Goal: Check status: Check status

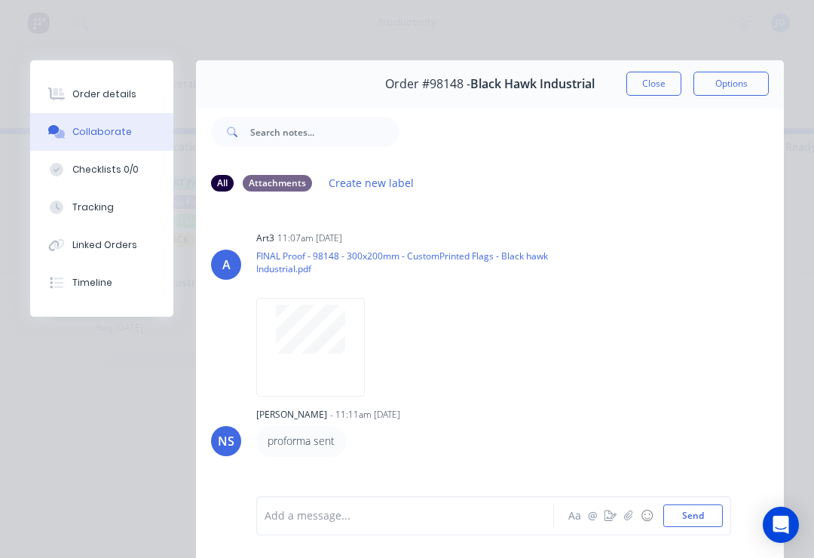
scroll to position [86, 0]
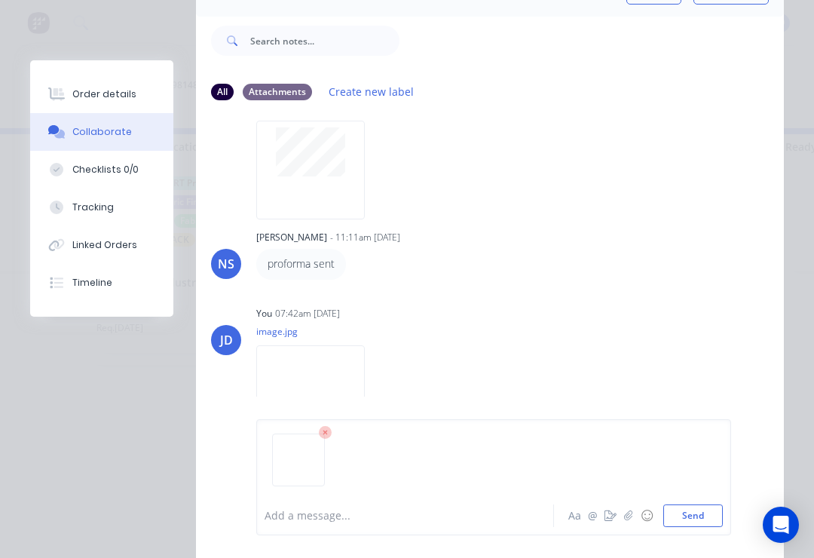
click at [721, 506] on button "Send" at bounding box center [693, 515] width 60 height 23
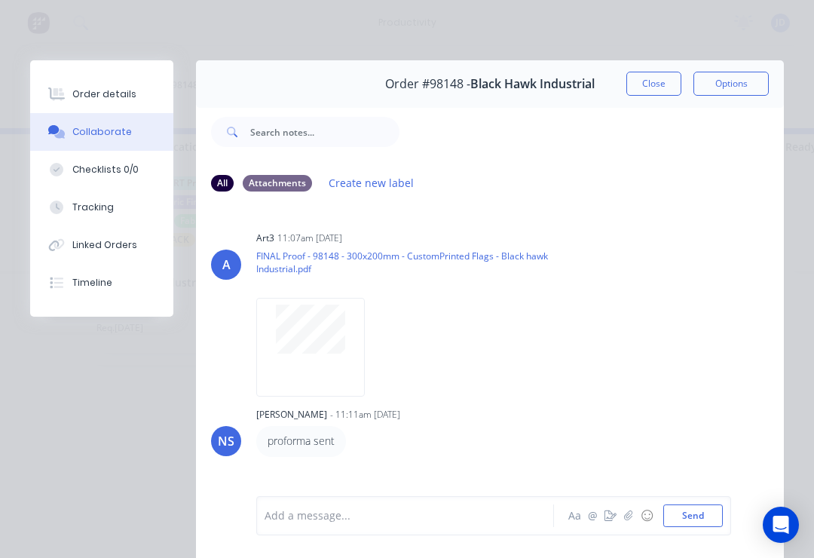
scroll to position [0, 0]
click at [664, 80] on button "Close" at bounding box center [653, 84] width 55 height 24
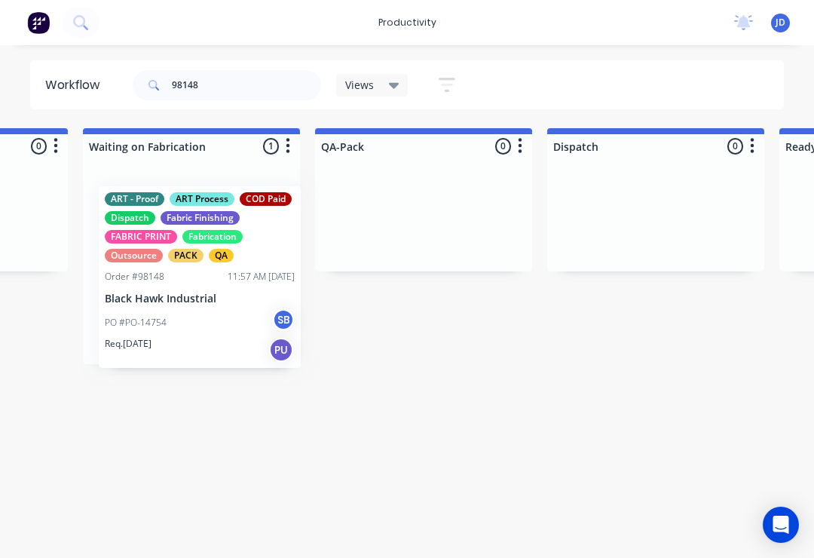
scroll to position [0, 3660]
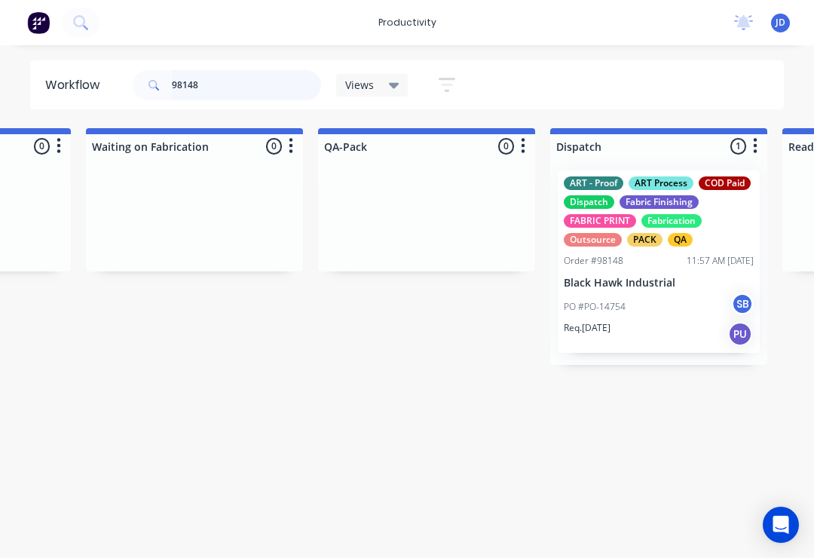
click at [219, 91] on input "98148" at bounding box center [246, 85] width 149 height 30
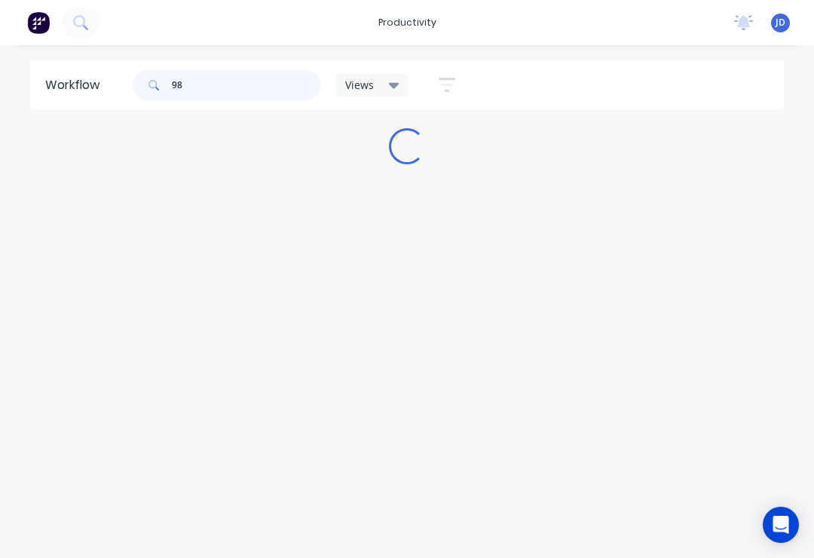
scroll to position [0, 0]
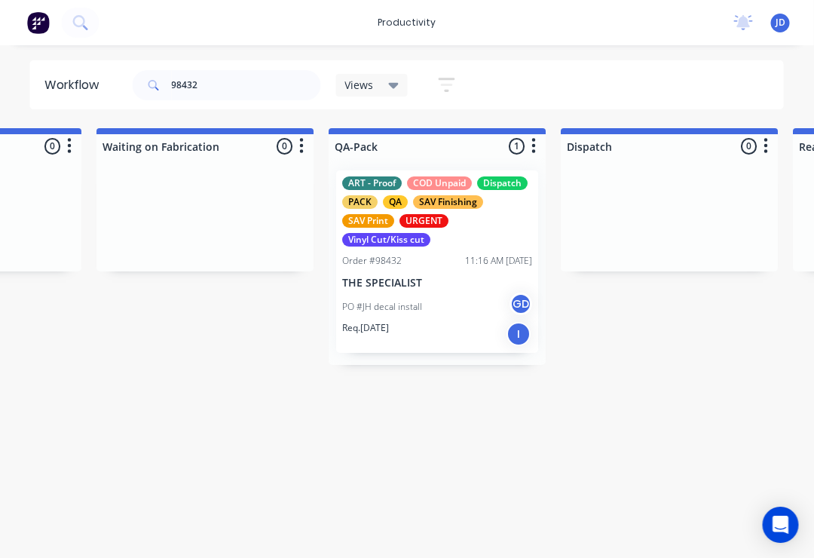
scroll to position [0, 3650]
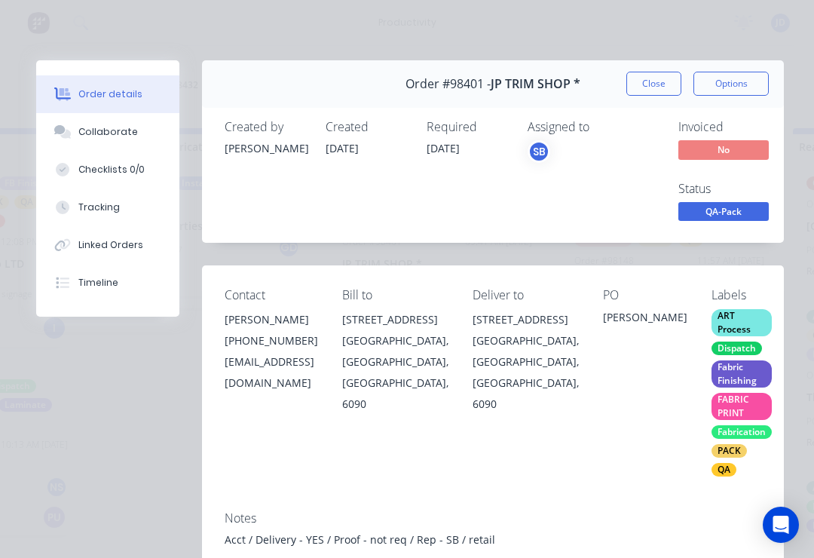
click at [136, 129] on button "Collaborate" at bounding box center [107, 132] width 143 height 38
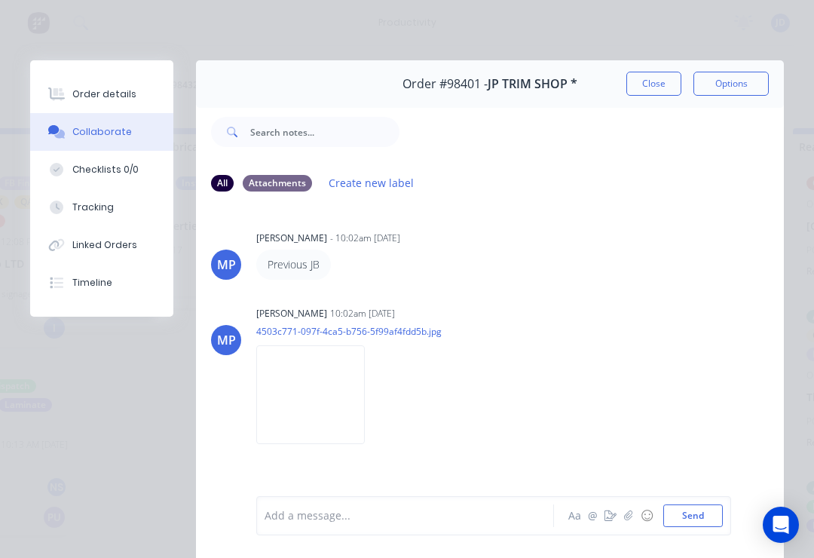
click at [641, 90] on button "Close" at bounding box center [653, 84] width 55 height 24
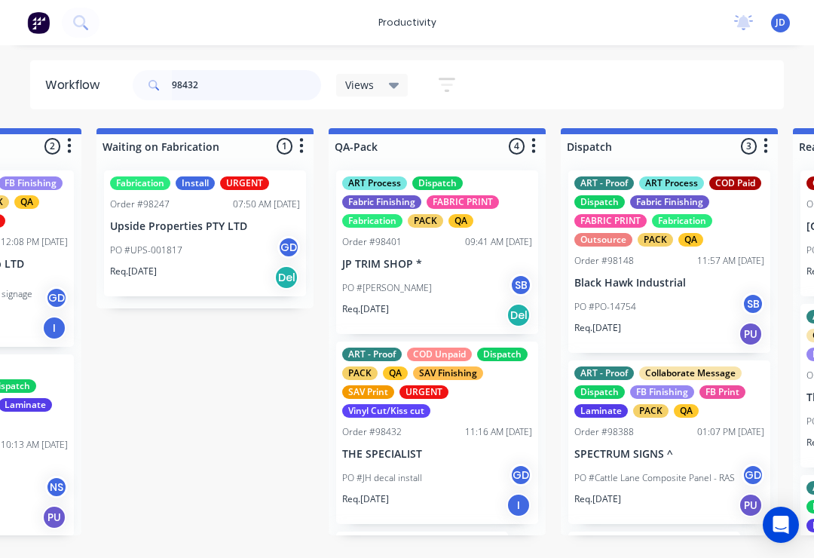
click at [219, 84] on input "98432" at bounding box center [246, 85] width 149 height 30
type input "98432"
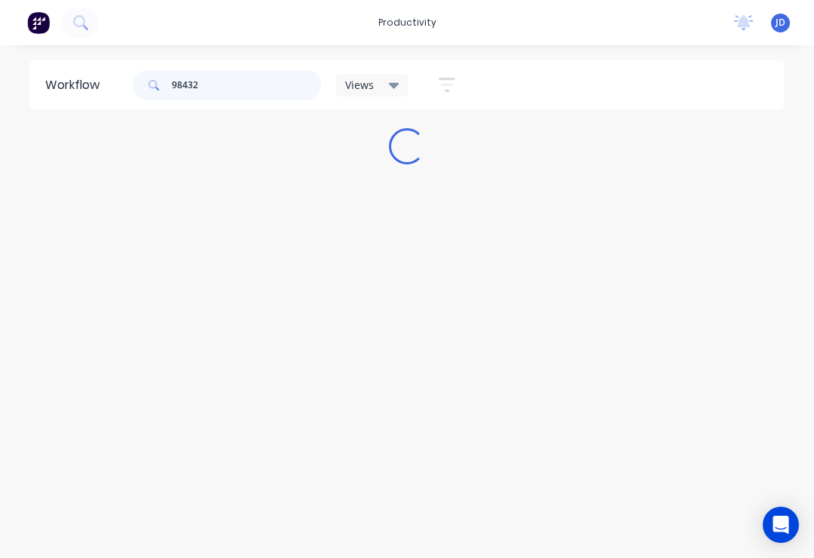
scroll to position [0, 0]
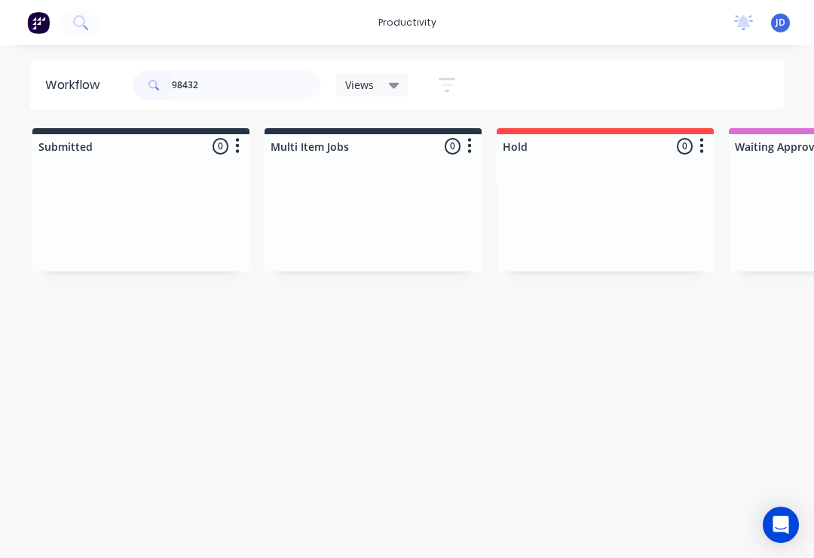
click at [249, 207] on div at bounding box center [140, 214] width 217 height 113
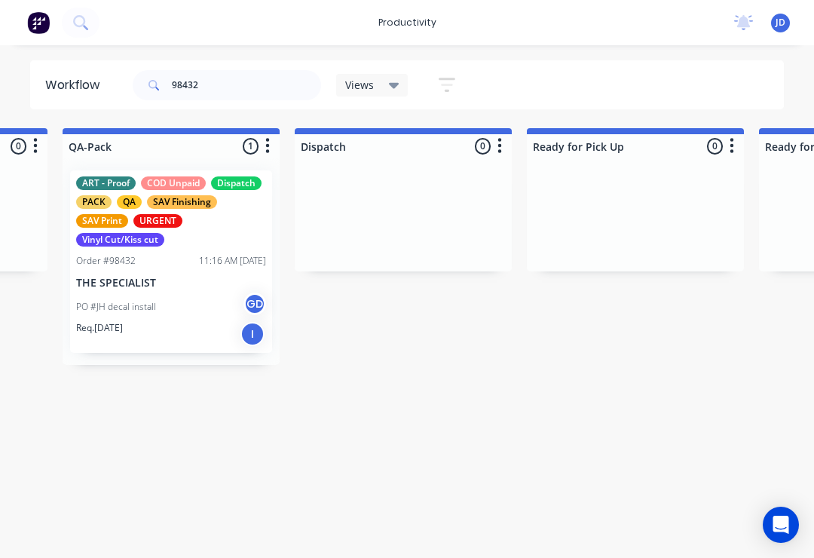
scroll to position [0, 3910]
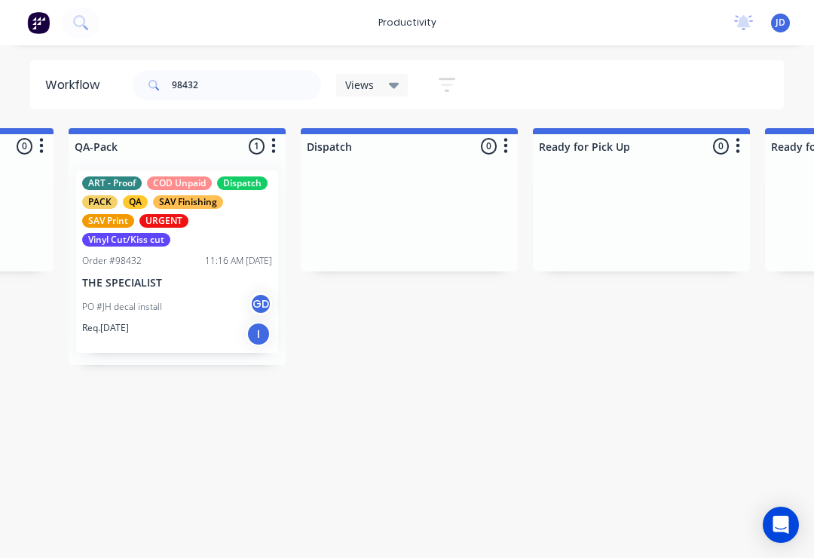
click at [186, 263] on div "Order #98432 11:16 AM [DATE]" at bounding box center [177, 261] width 190 height 14
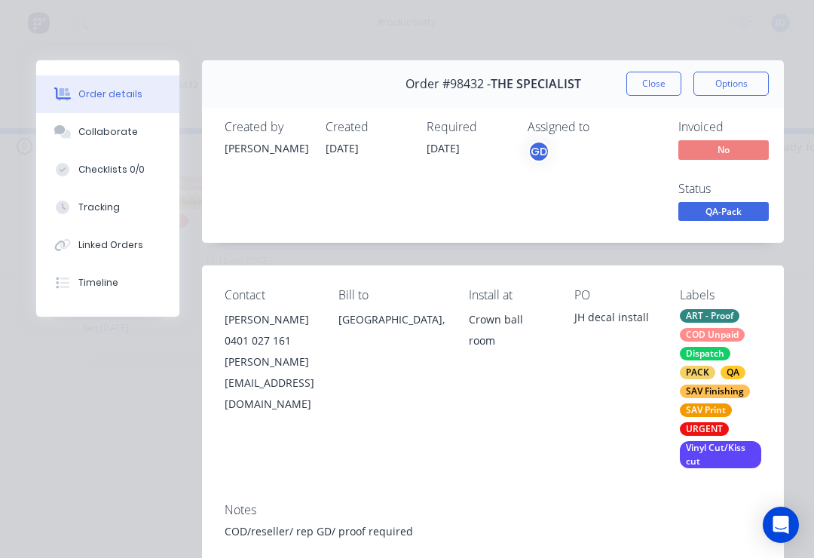
click at [124, 132] on div "Collaborate" at bounding box center [108, 132] width 60 height 14
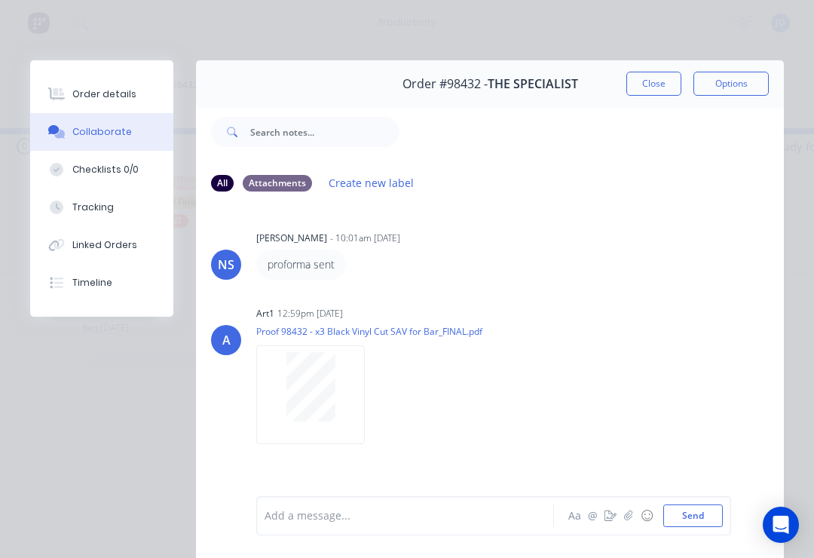
click at [665, 84] on button "Close" at bounding box center [653, 84] width 55 height 24
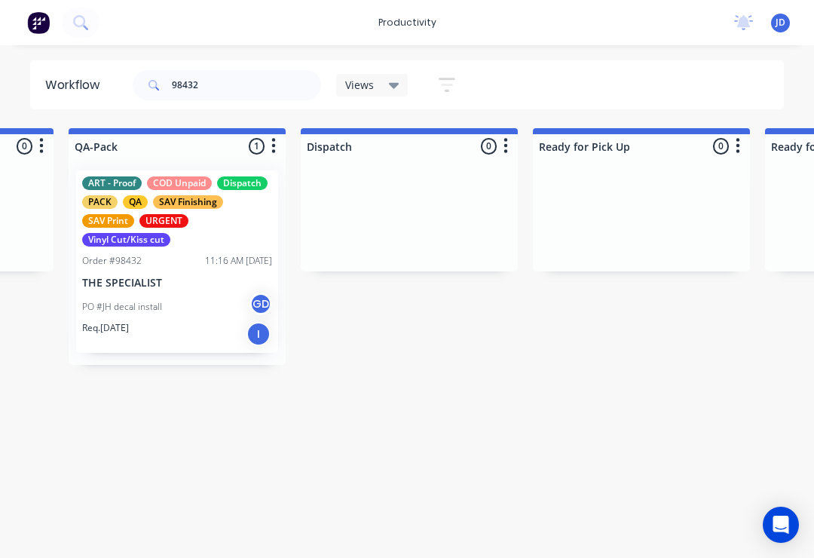
click at [171, 273] on div "ART - Proof COD Unpaid Dispatch PACK QA SAV Finishing SAV Print URGENT Vinyl Cu…" at bounding box center [177, 261] width 202 height 182
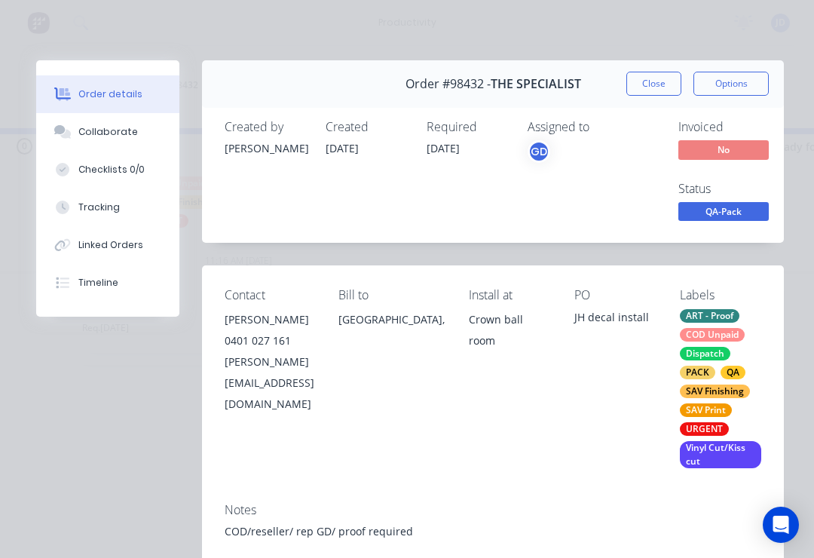
click at [121, 135] on div "Collaborate" at bounding box center [108, 132] width 60 height 14
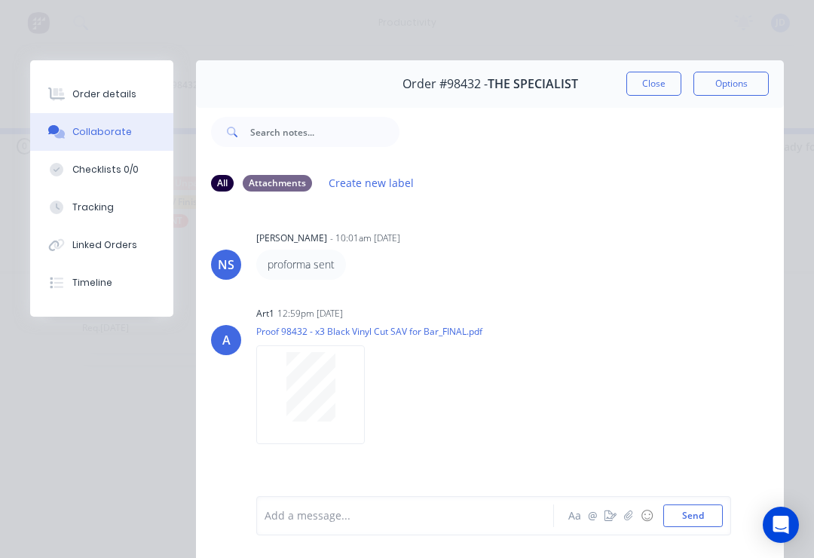
click at [629, 518] on icon "button" at bounding box center [628, 515] width 8 height 10
click at [695, 509] on button "Send" at bounding box center [693, 515] width 60 height 23
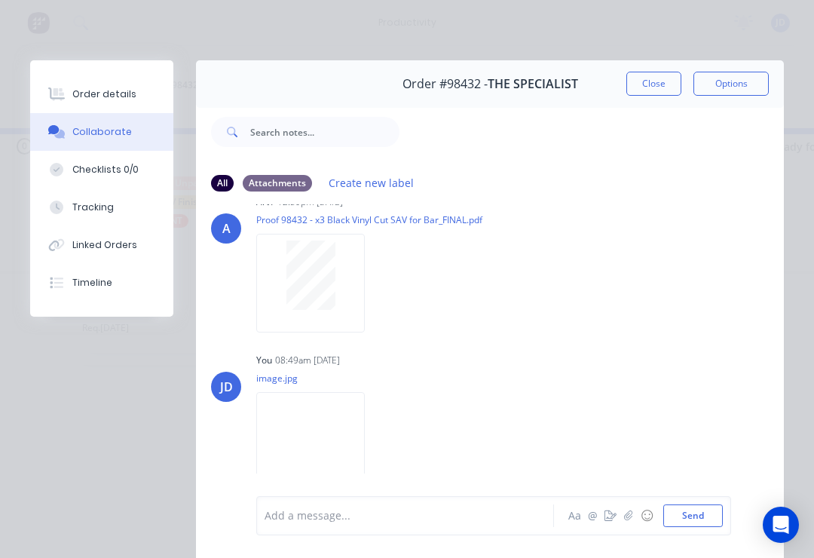
scroll to position [110, 0]
click at [629, 515] on icon "button" at bounding box center [628, 515] width 9 height 11
click at [707, 512] on button "Send" at bounding box center [693, 515] width 60 height 23
click at [662, 75] on button "Close" at bounding box center [653, 84] width 55 height 24
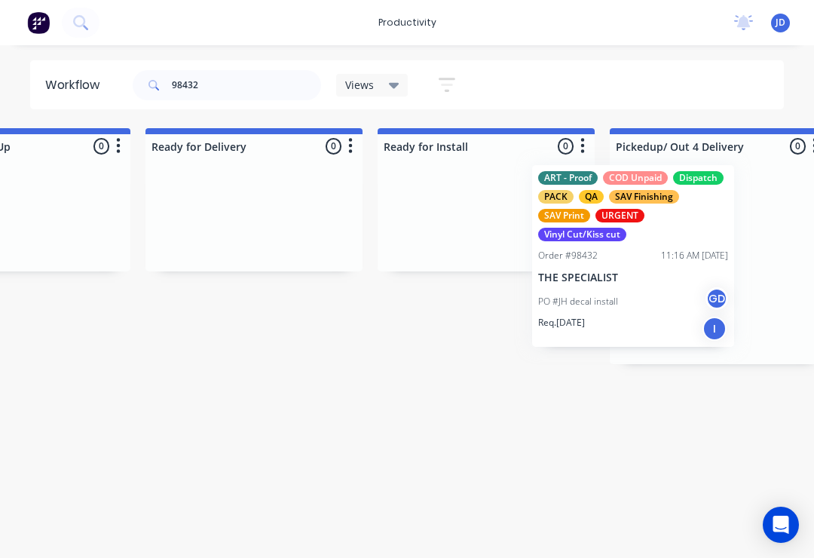
scroll to position [0, 4531]
